Goal: Information Seeking & Learning: Understand process/instructions

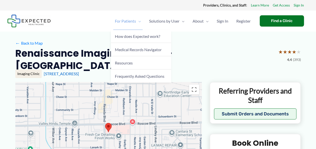
click at [133, 21] on span "For Patients" at bounding box center [125, 21] width 21 height 18
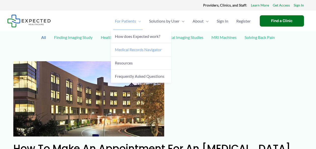
click at [129, 50] on span "Medical Records Navigator" at bounding box center [138, 49] width 47 height 5
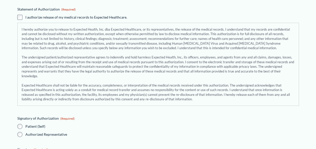
scroll to position [755, 0]
